Goal: Task Accomplishment & Management: Use online tool/utility

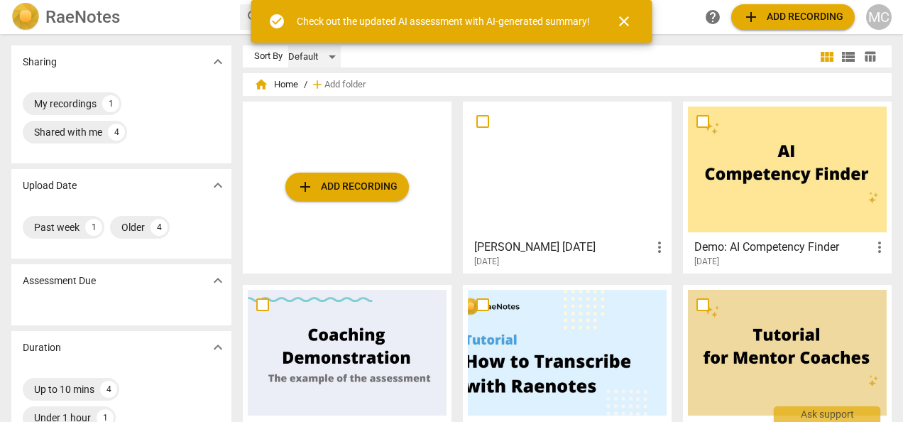
click at [327, 55] on div "Default" at bounding box center [314, 56] width 53 height 23
click at [303, 107] on li "Recent" at bounding box center [321, 110] width 67 height 27
click at [288, 82] on span "home Home" at bounding box center [276, 84] width 44 height 14
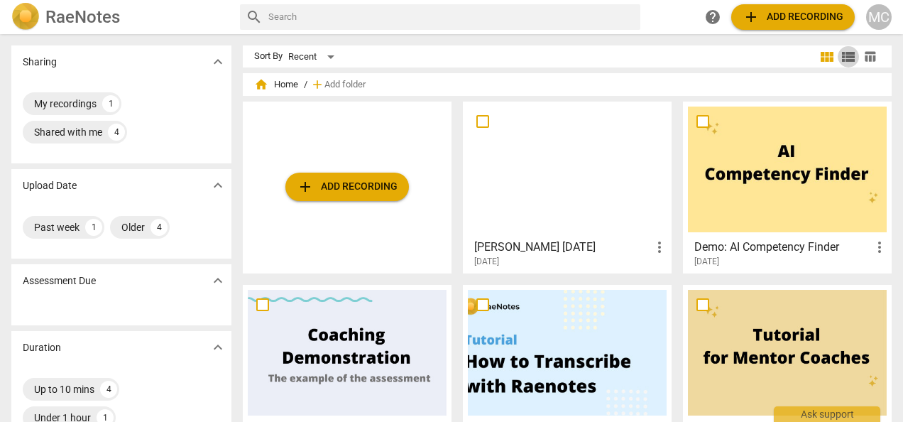
click at [846, 55] on span "view_list" at bounding box center [848, 56] width 17 height 17
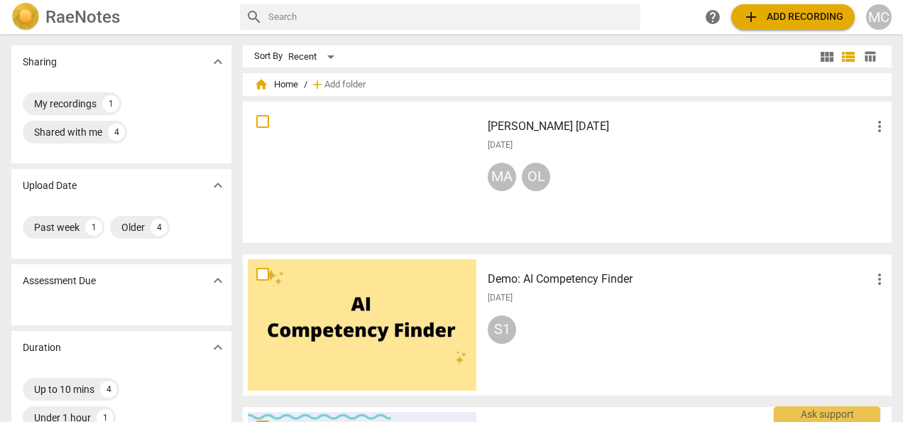
click at [217, 186] on span "expand_more" at bounding box center [217, 185] width 17 height 17
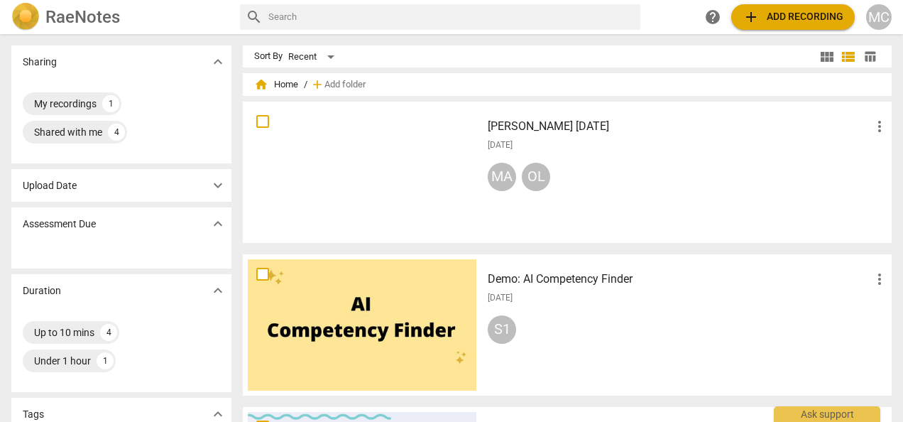
click at [217, 186] on span "expand_more" at bounding box center [217, 185] width 17 height 17
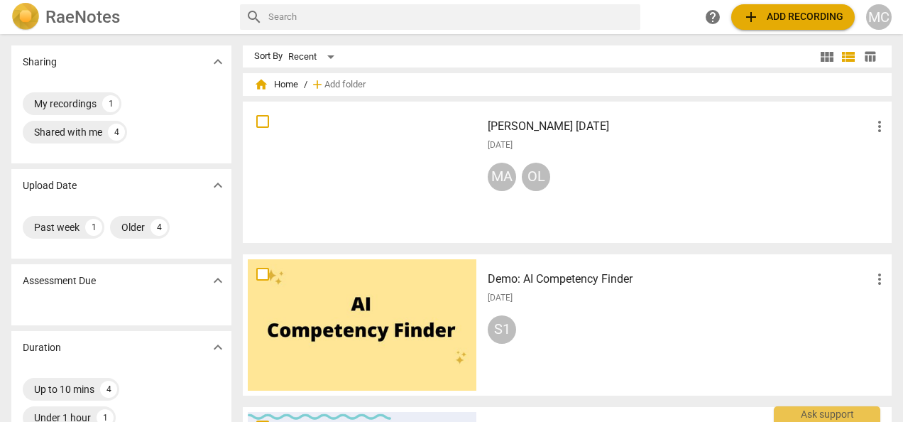
click at [788, 10] on span "add Add recording" at bounding box center [793, 17] width 101 height 17
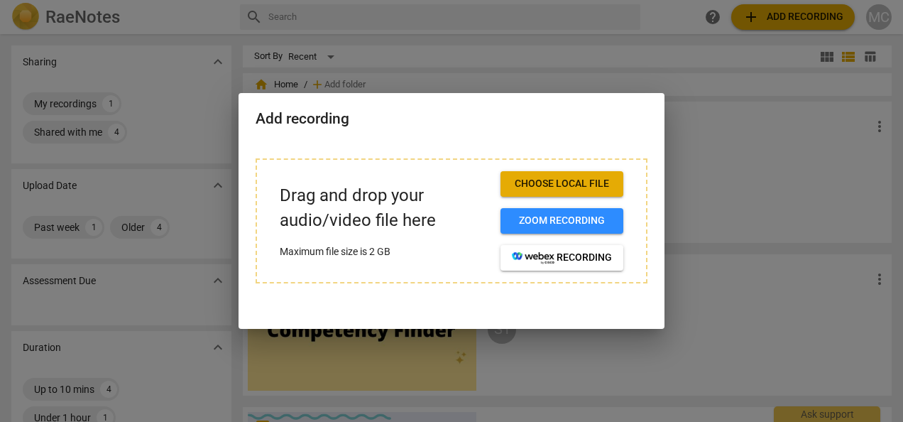
click at [564, 183] on span "Choose local file" at bounding box center [562, 184] width 100 height 14
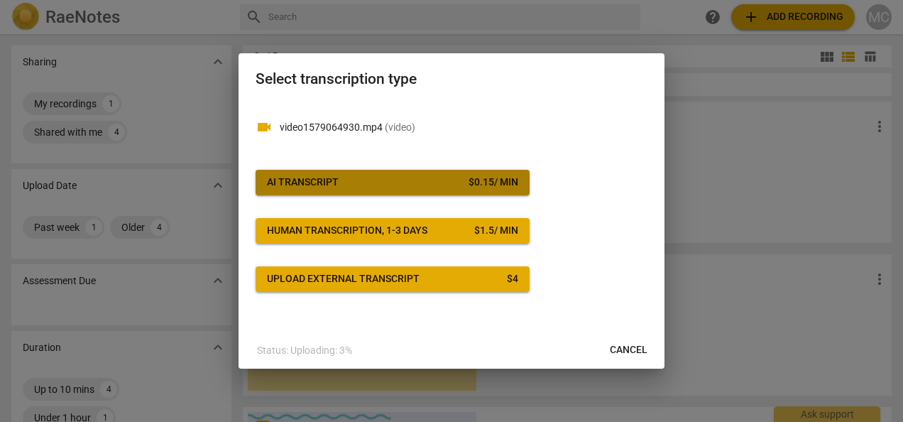
click at [363, 186] on span "AI Transcript $ 0.15 / min" at bounding box center [392, 182] width 251 height 14
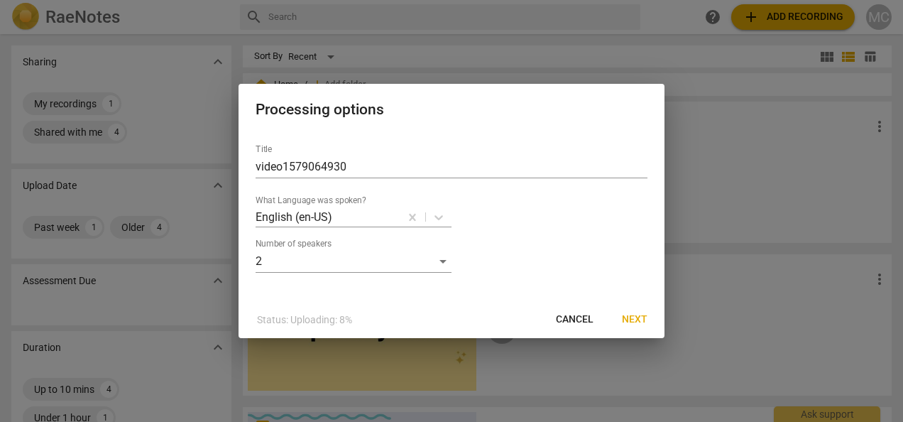
click at [639, 320] on span "Next" at bounding box center [635, 319] width 26 height 14
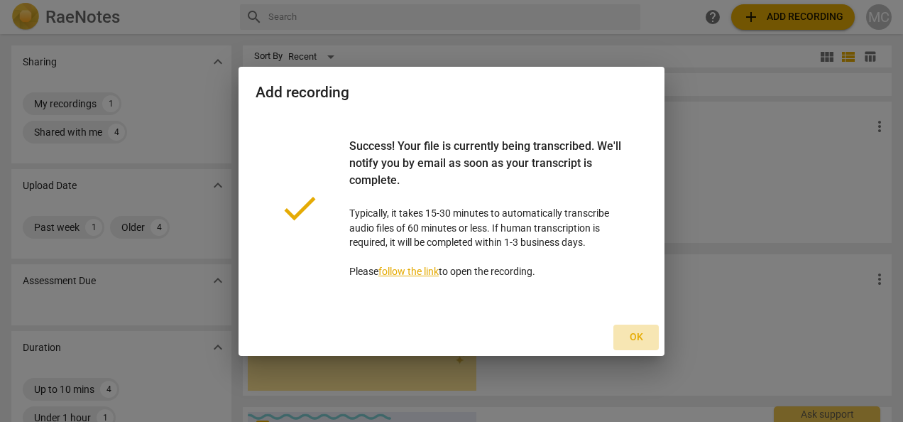
click at [636, 335] on span "Ok" at bounding box center [636, 337] width 23 height 14
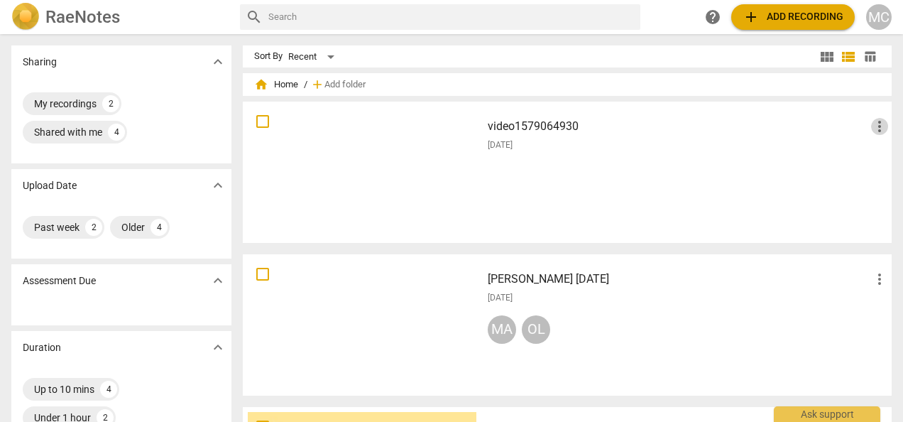
click at [873, 124] on span "more_vert" at bounding box center [879, 126] width 17 height 17
drag, startPoint x: 511, startPoint y: 126, endPoint x: 490, endPoint y: 57, distance: 72.6
click at [490, 57] on div at bounding box center [451, 211] width 903 height 422
click at [340, 134] on div at bounding box center [362, 172] width 229 height 131
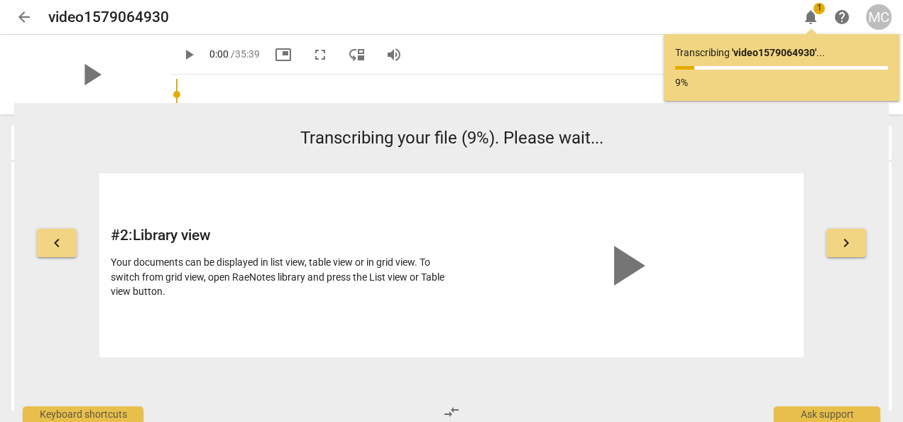
click at [839, 244] on span "keyboard_arrow_right" at bounding box center [846, 242] width 17 height 17
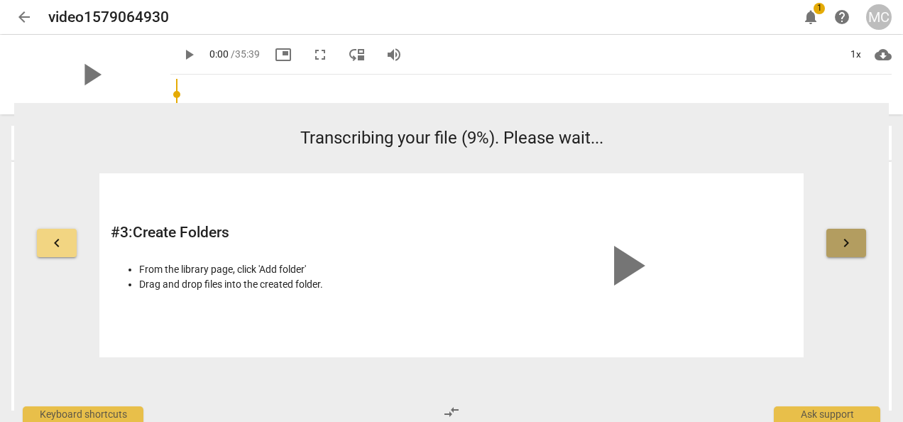
click at [839, 244] on span "keyboard_arrow_right" at bounding box center [846, 242] width 17 height 17
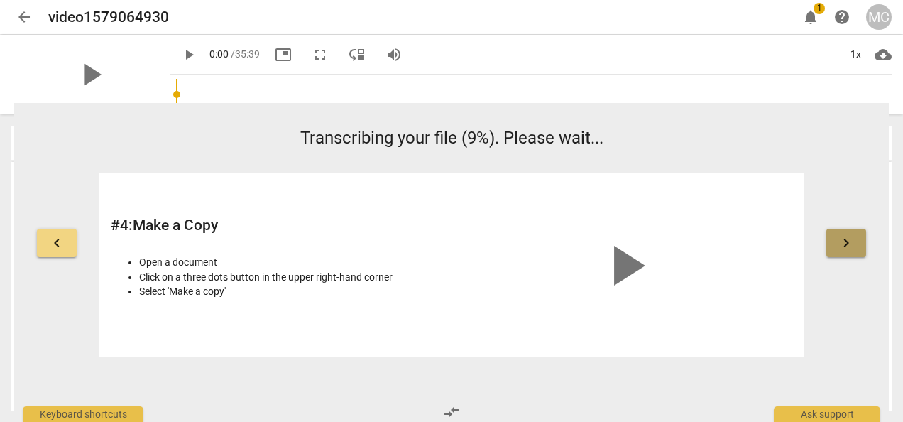
click at [839, 244] on span "keyboard_arrow_right" at bounding box center [846, 242] width 17 height 17
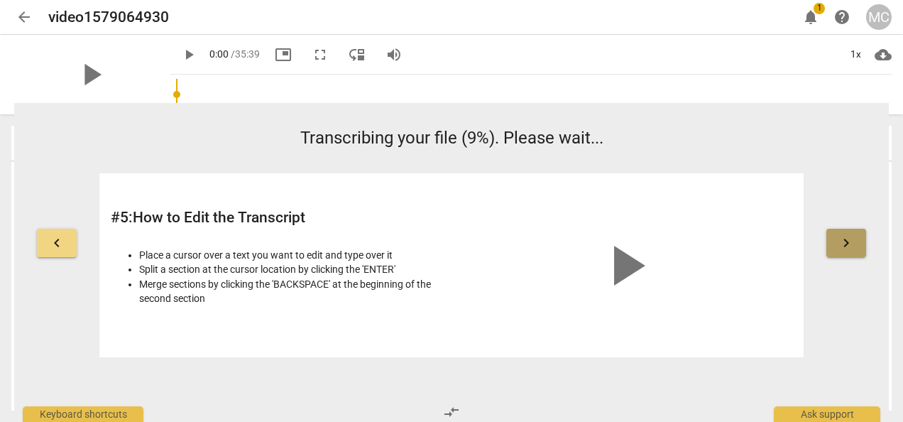
click at [839, 244] on span "keyboard_arrow_right" at bounding box center [846, 242] width 17 height 17
